Goal: Task Accomplishment & Management: Complete application form

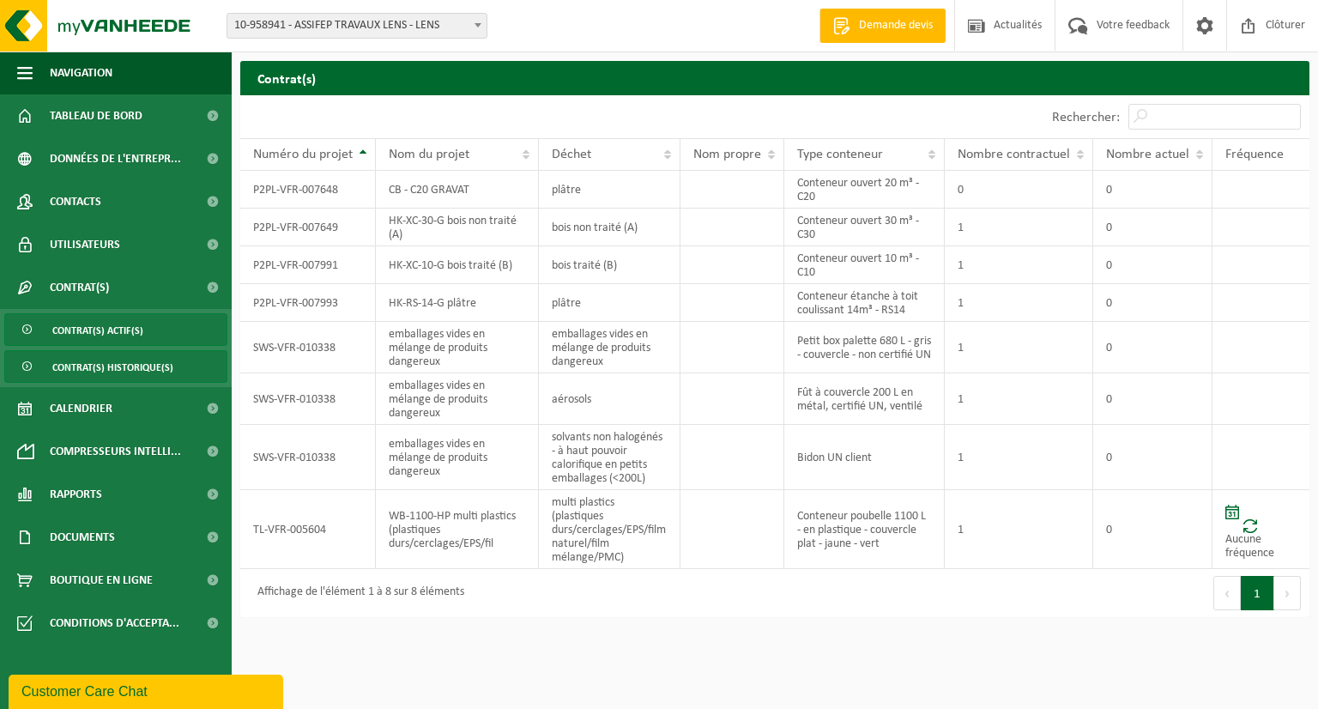
click at [54, 341] on span "Contrat(s) actif(s)" at bounding box center [97, 330] width 91 height 33
click at [69, 330] on span "Contrat(s) actif(s)" at bounding box center [97, 330] width 91 height 33
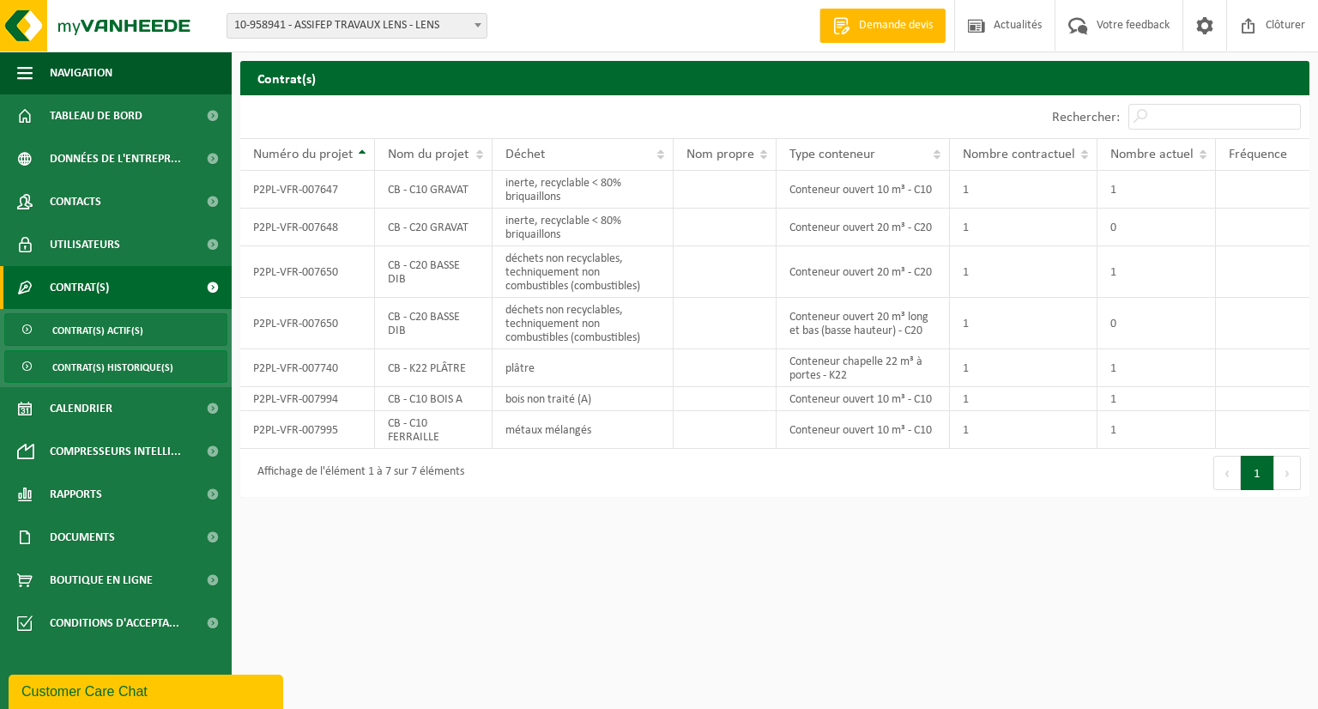
click at [145, 379] on span "Contrat(s) historique(s)" at bounding box center [112, 367] width 121 height 33
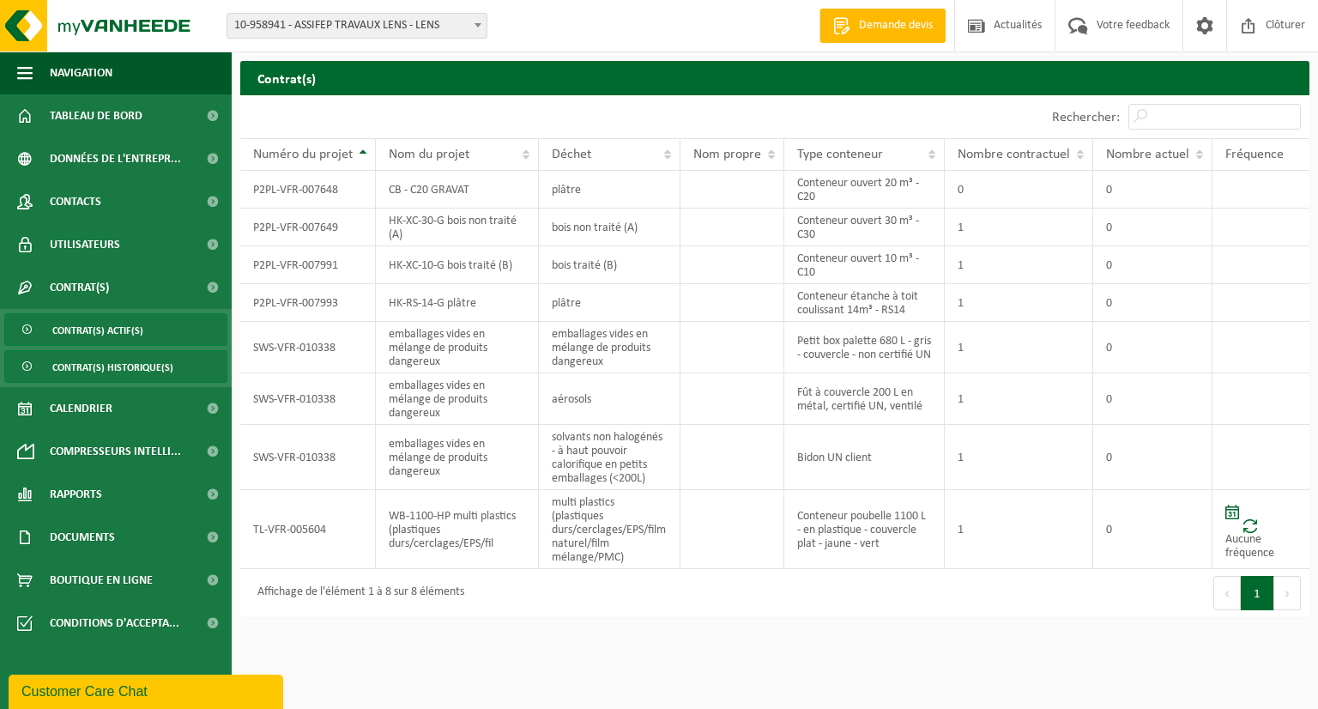
click at [205, 329] on link "Contrat(s) actif(s)" at bounding box center [115, 329] width 223 height 33
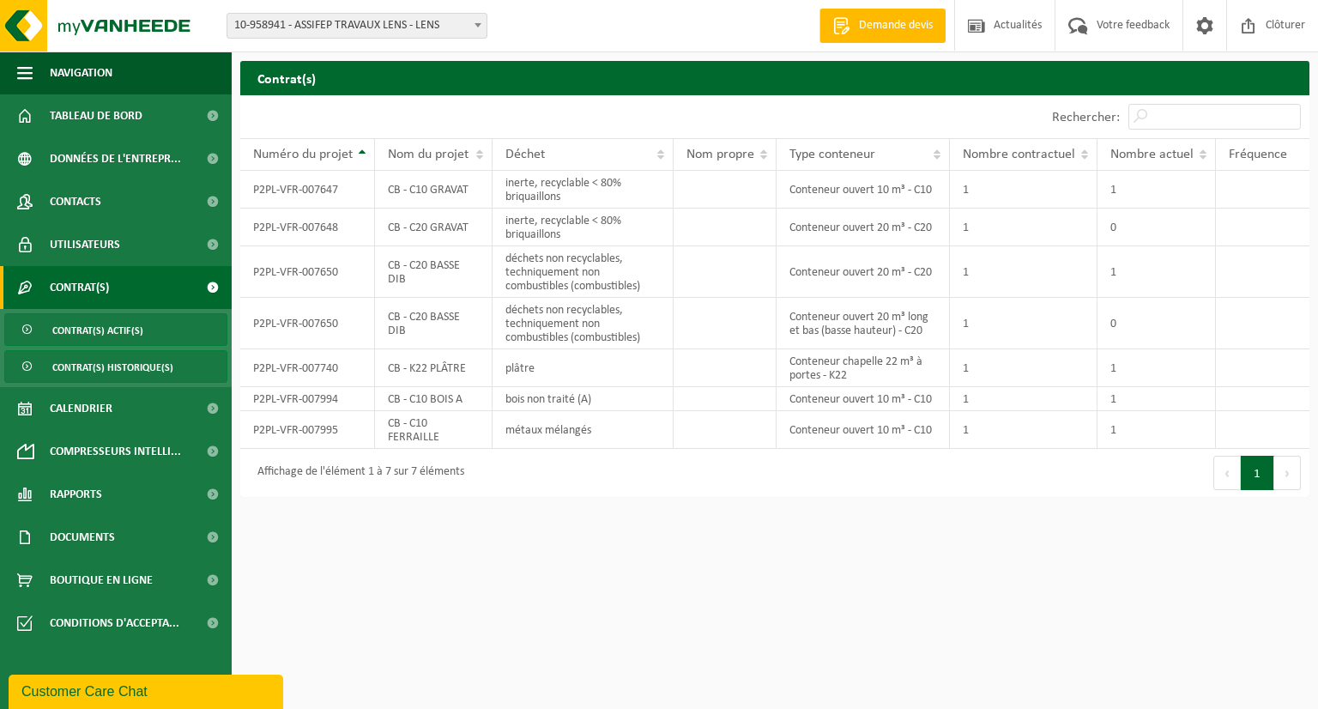
click at [185, 360] on link "Contrat(s) historique(s)" at bounding box center [115, 366] width 223 height 33
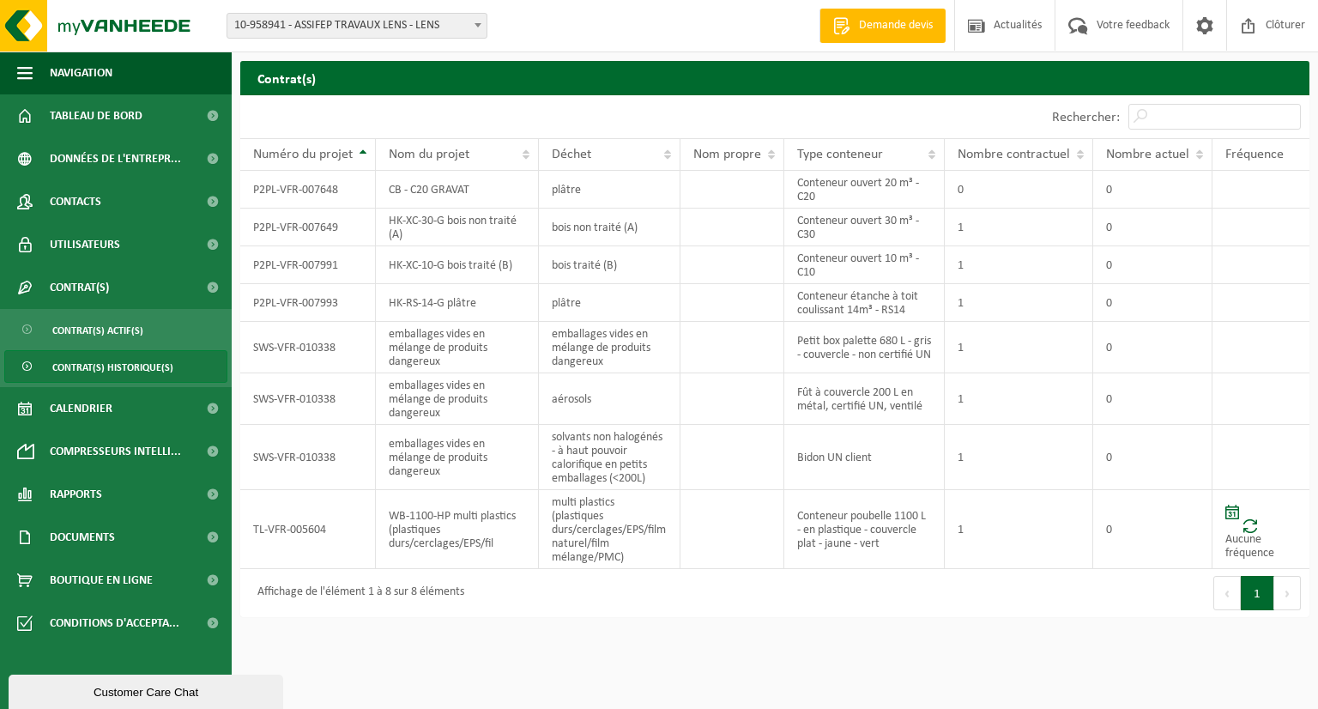
click at [900, 27] on span "Demande devis" at bounding box center [896, 25] width 82 height 17
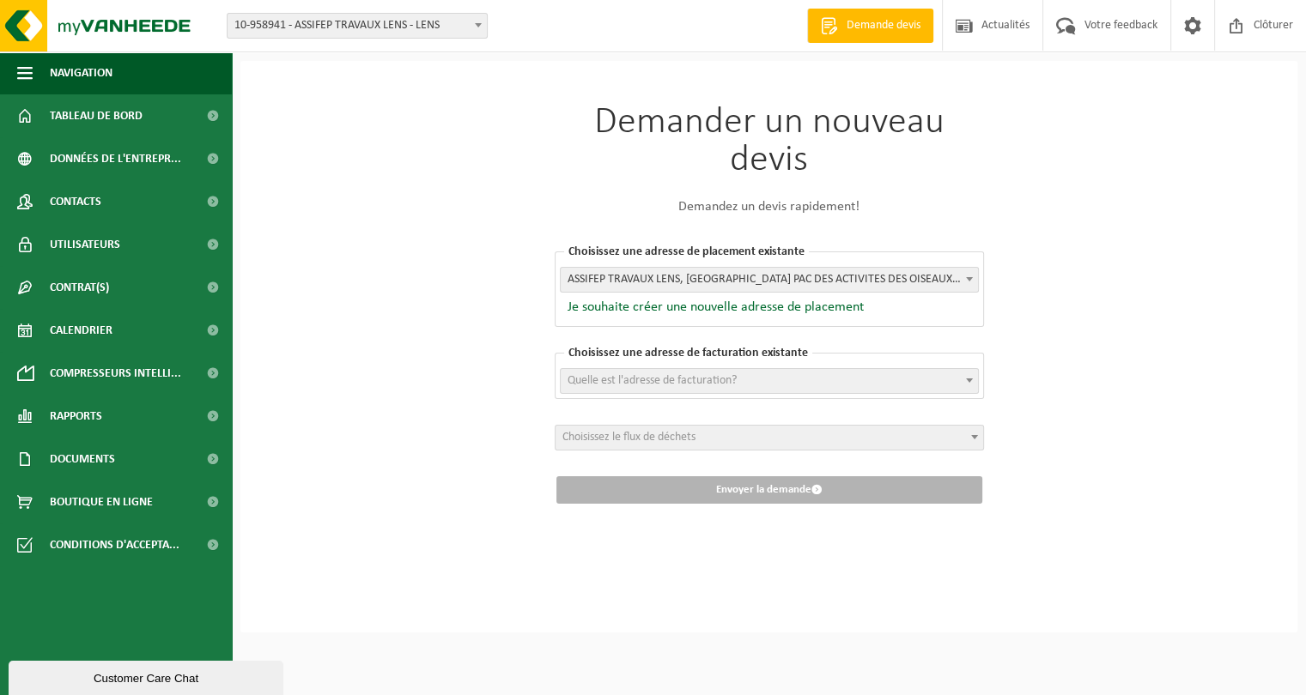
click at [833, 276] on span "ASSIFEP TRAVAUX LENS, RUE DES COLIBRI PAC DES ACTIVITES DES OISEAUX , LENS - 10…" at bounding box center [768, 280] width 417 height 24
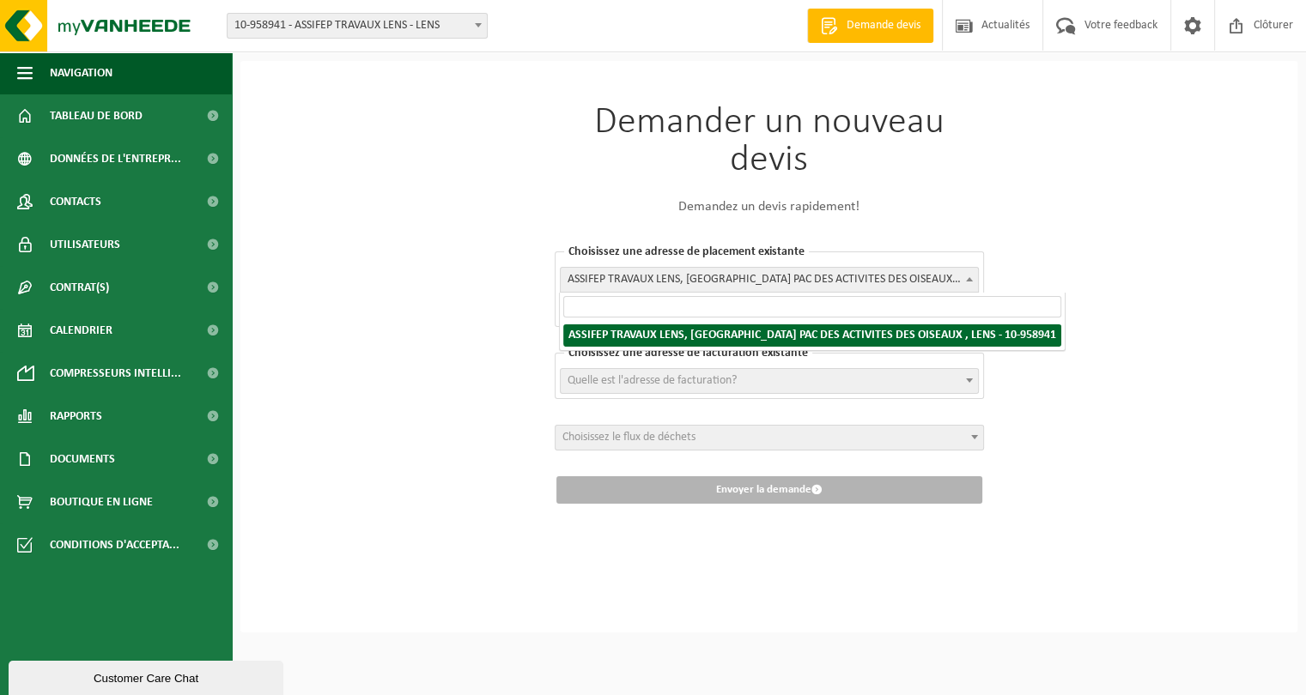
click at [833, 276] on span "ASSIFEP TRAVAUX LENS, RUE DES COLIBRI PAC DES ACTIVITES DES OISEAUX , LENS - 10…" at bounding box center [768, 280] width 417 height 24
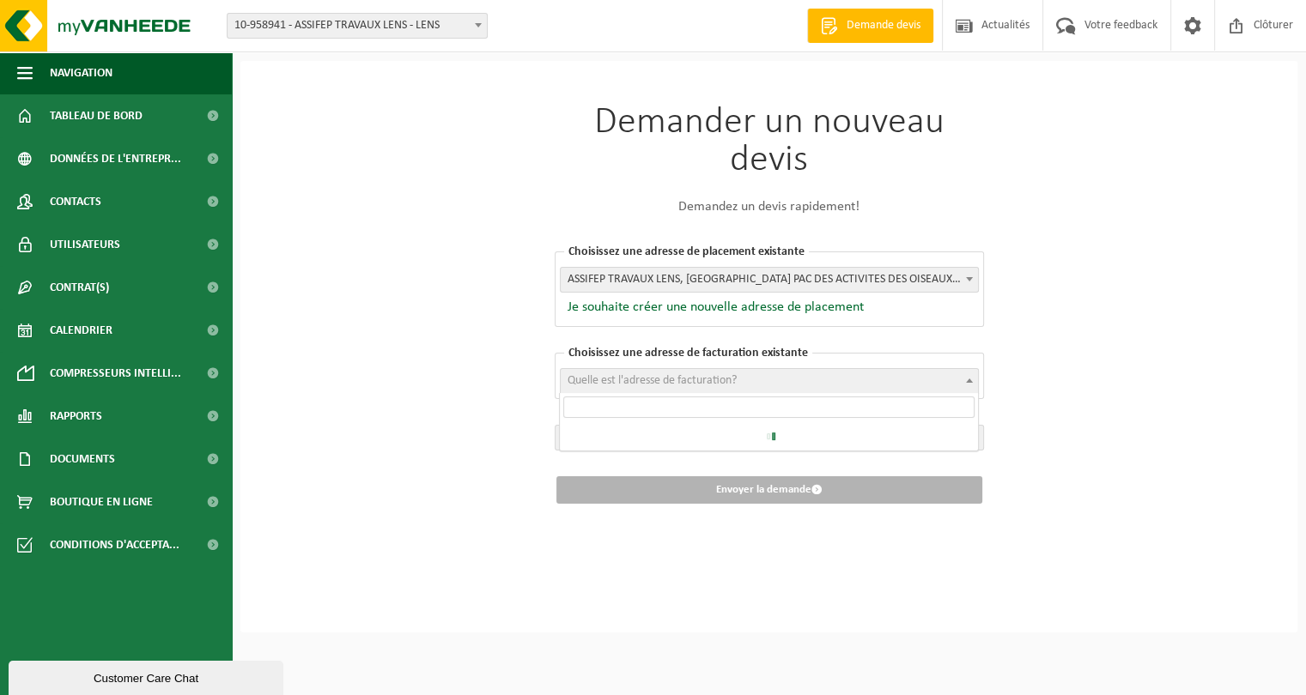
click at [818, 381] on span "Quelle est l'adresse de facturation?" at bounding box center [768, 381] width 417 height 24
type input "Parc d'activités de la Galance 30 rue Emile Lefebvre 62430 Sallaumines"
click at [471, 399] on div "Demander un nouveau devis Demandez un devis rapidement! Choisissez une adresse …" at bounding box center [768, 347] width 1057 height 572
click at [618, 383] on span "Quelle est l'adresse de facturation?" at bounding box center [651, 380] width 169 height 13
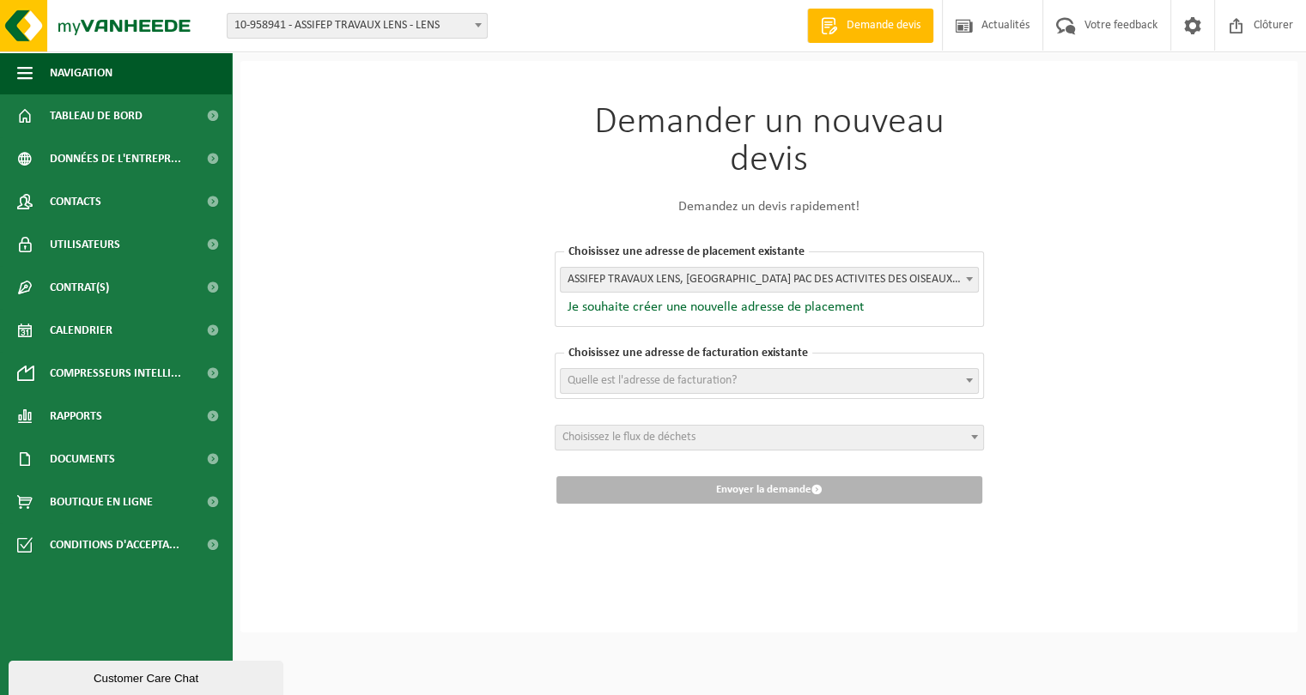
click at [618, 383] on span "Quelle est l'adresse de facturation?" at bounding box center [651, 380] width 169 height 13
click at [607, 435] on span "Choisissez le flux de déchets" at bounding box center [628, 437] width 133 height 13
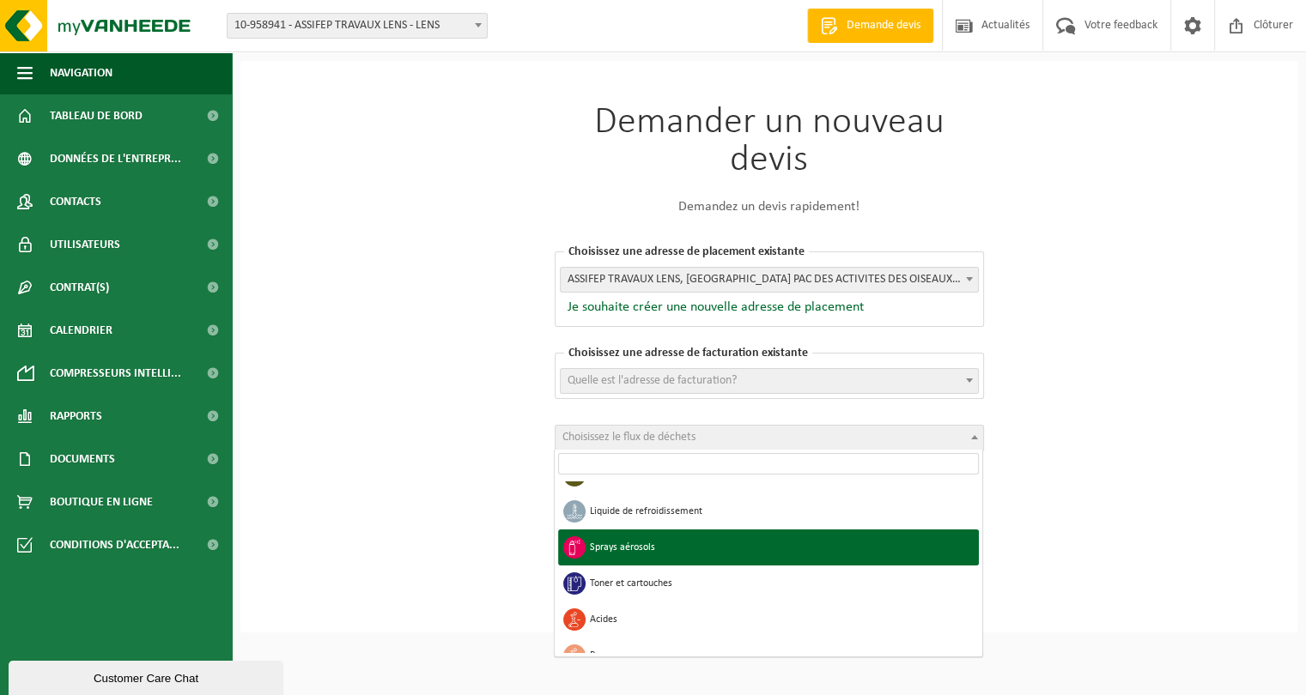
scroll to position [1315, 0]
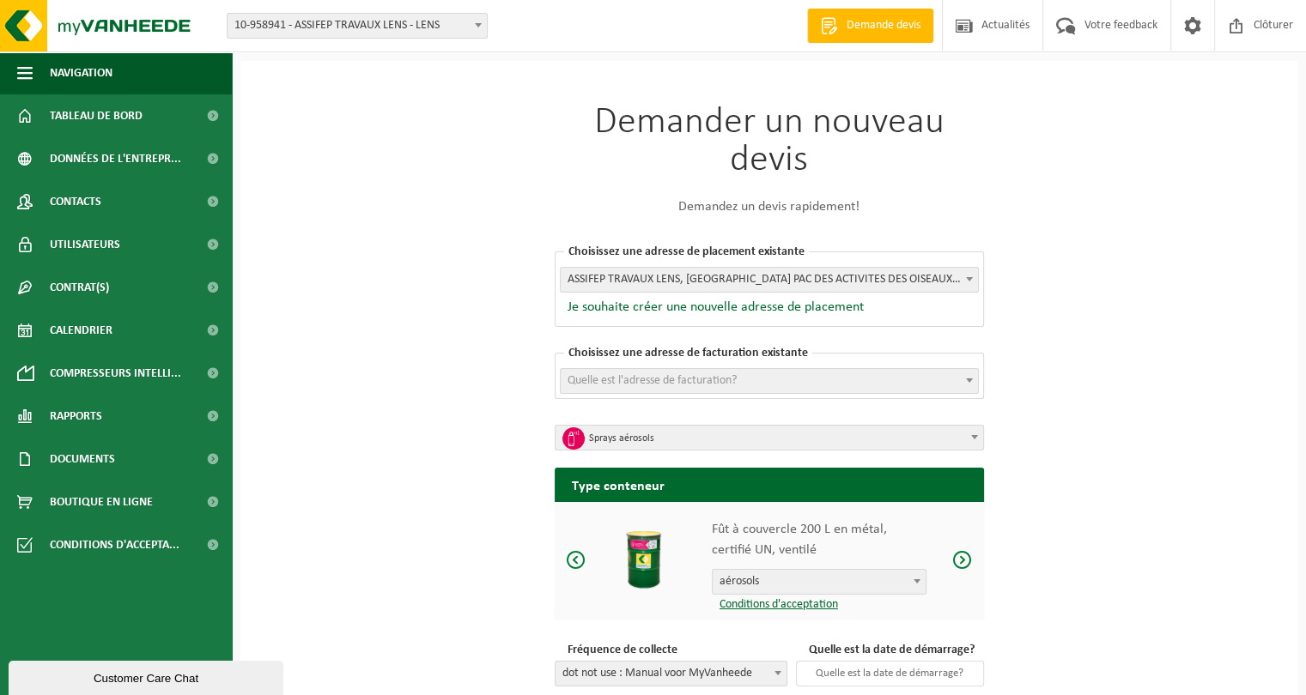
click at [966, 435] on span at bounding box center [974, 437] width 17 height 22
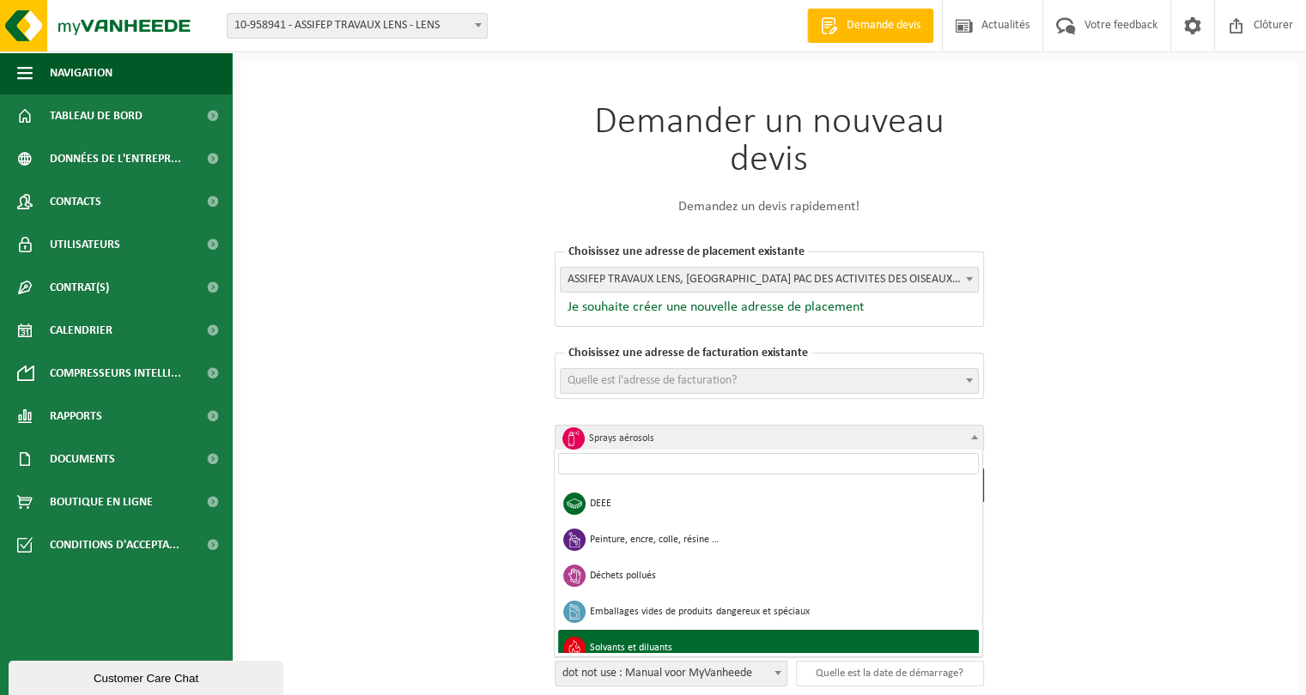
scroll to position [930, 0]
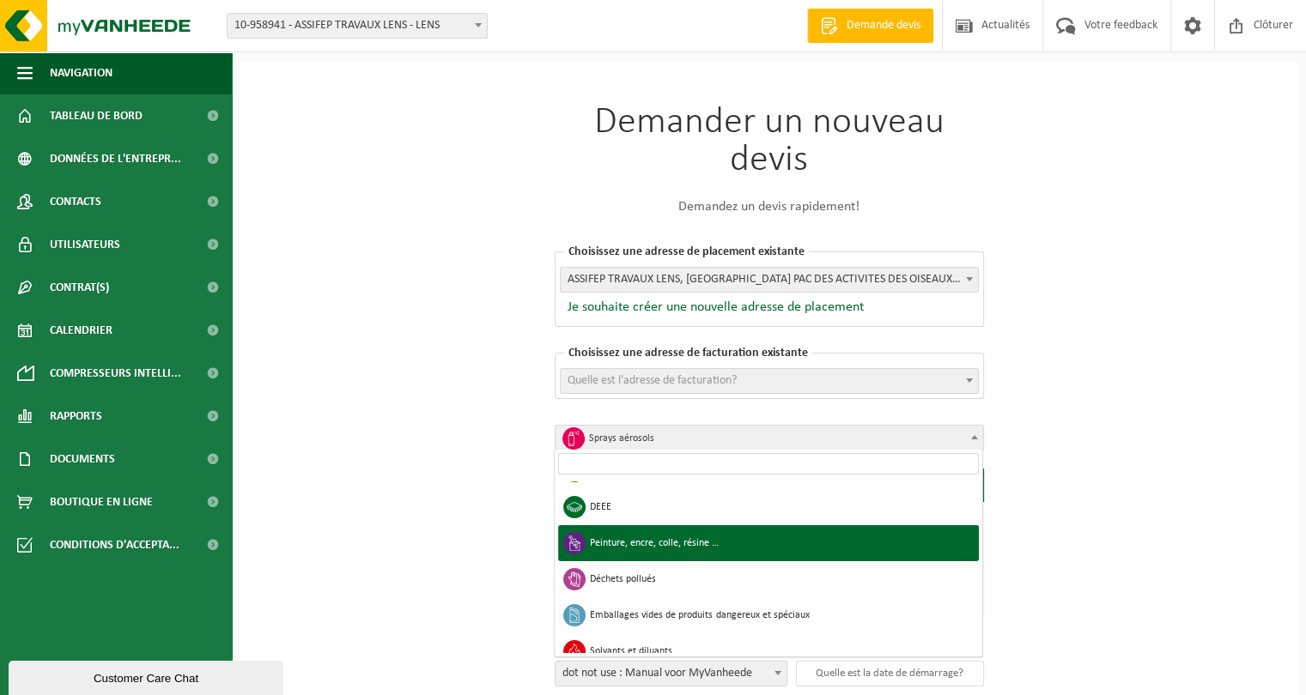
select select "24"
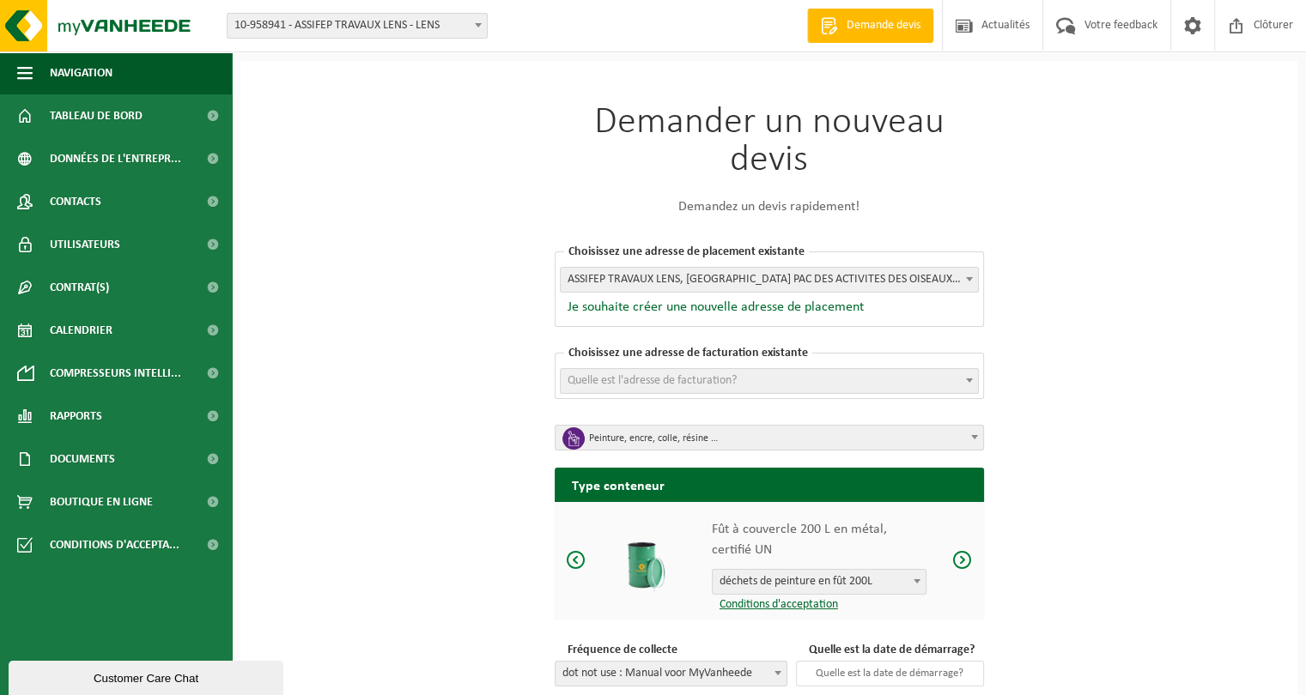
scroll to position [99, 0]
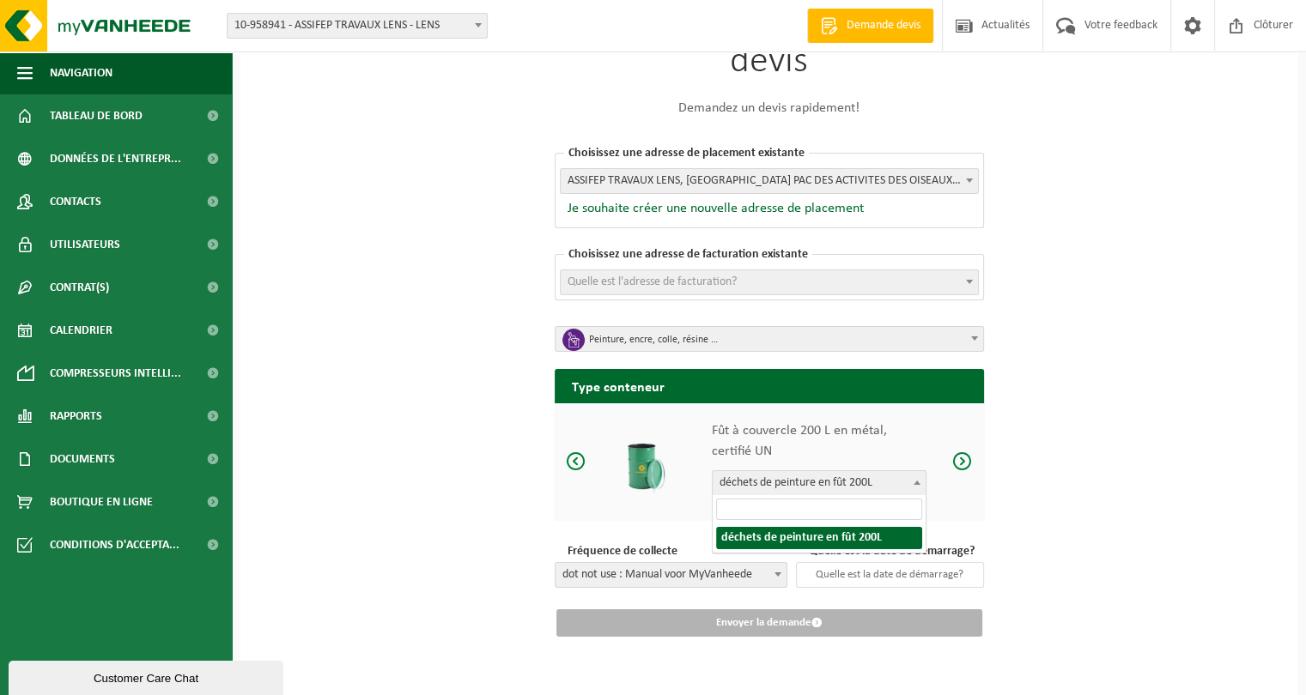
click at [833, 488] on span "déchets de peinture en fût 200L" at bounding box center [818, 483] width 213 height 24
click at [837, 488] on span "déchets de peinture en fût 200L" at bounding box center [818, 483] width 213 height 24
click at [709, 430] on div "Fût à couvercle 200 L en métal, certifié UN déchets de peinture en fût 200L déc…" at bounding box center [768, 462] width 429 height 118
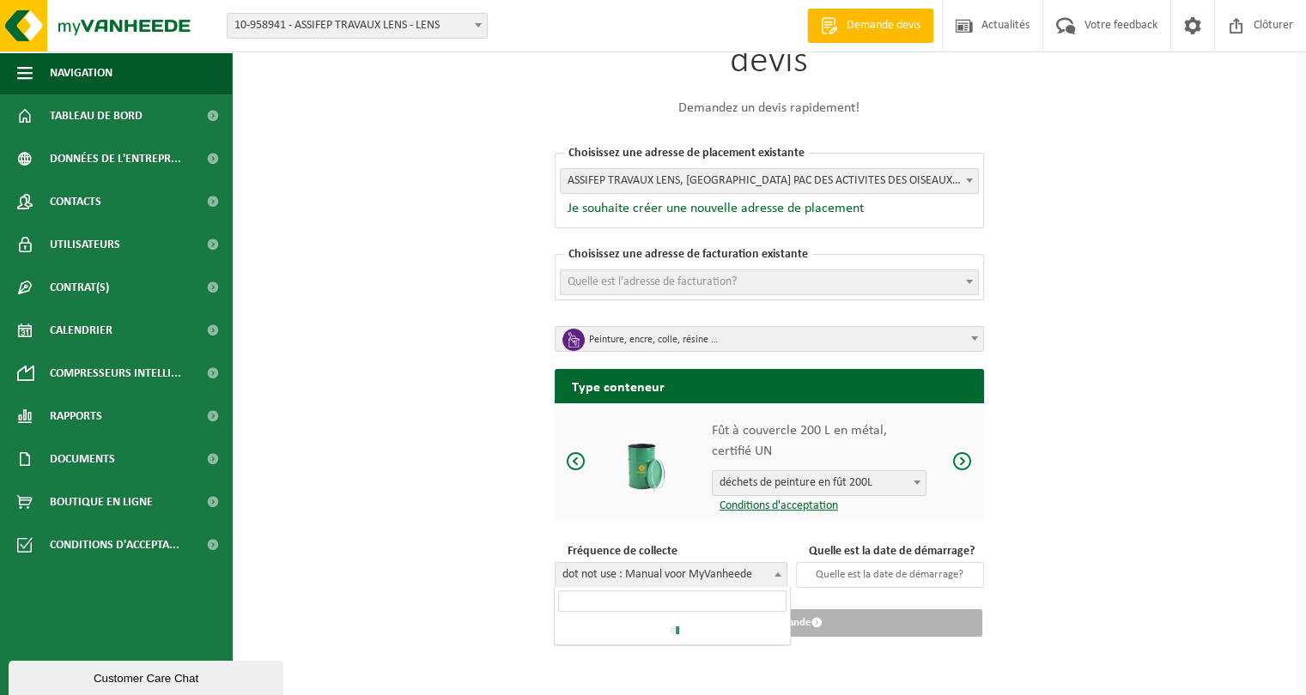
click at [751, 579] on span "dot not use : Manual voor MyVanheede" at bounding box center [670, 575] width 231 height 24
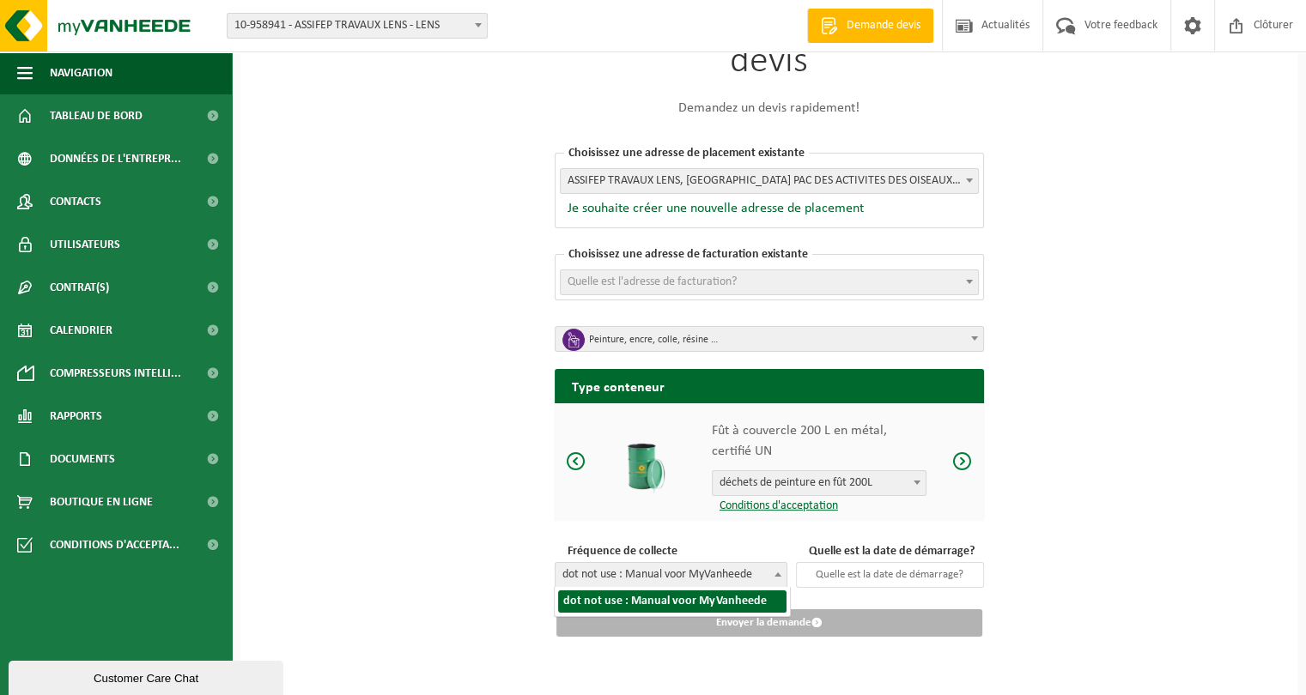
click at [751, 579] on span "dot not use : Manual voor MyVanheede" at bounding box center [670, 575] width 231 height 24
click at [858, 482] on span "déchets de peinture en fût 200L" at bounding box center [818, 483] width 213 height 24
click at [865, 481] on span "déchets de peinture en fût 200L" at bounding box center [818, 483] width 213 height 24
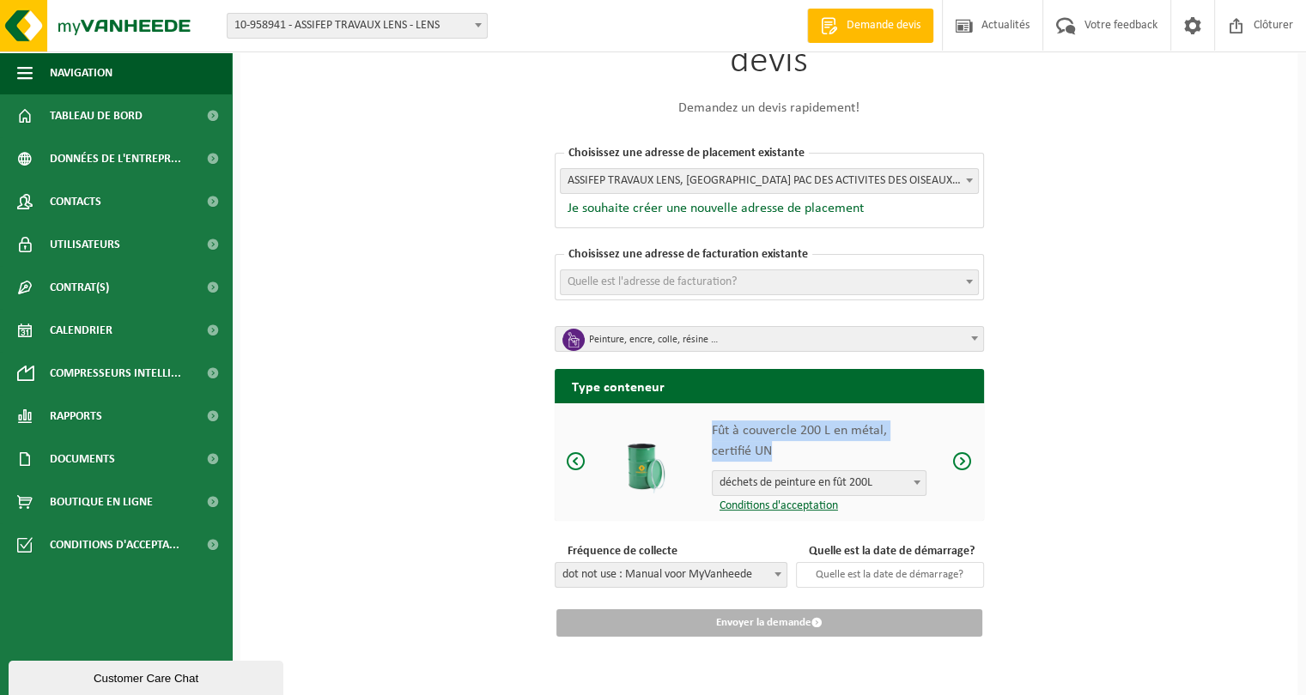
drag, startPoint x: 713, startPoint y: 429, endPoint x: 787, endPoint y: 452, distance: 77.4
click at [787, 452] on p "Fût à couvercle 200 L en métal, certifié UN" at bounding box center [819, 441] width 215 height 41
copy p "Fût à couvercle 200 L en métal, certifié UN"
